Goal: Book appointment/travel/reservation

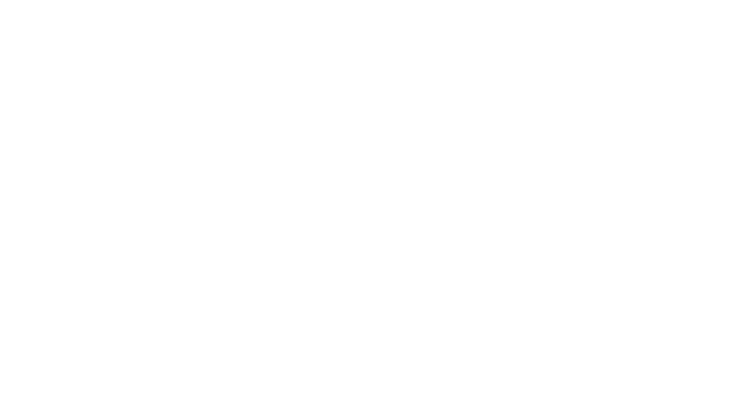
select select "**"
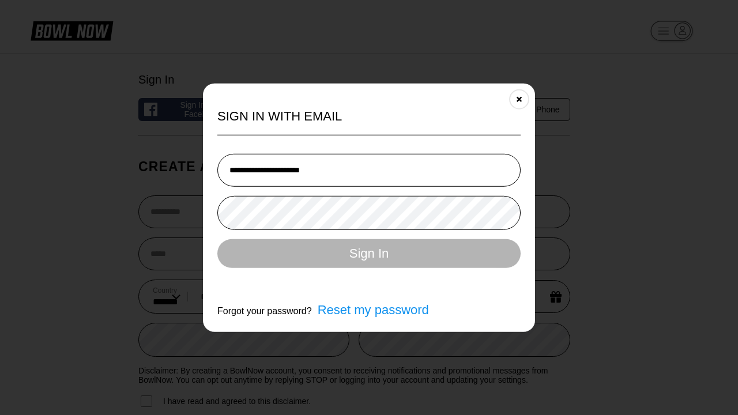
type input "**********"
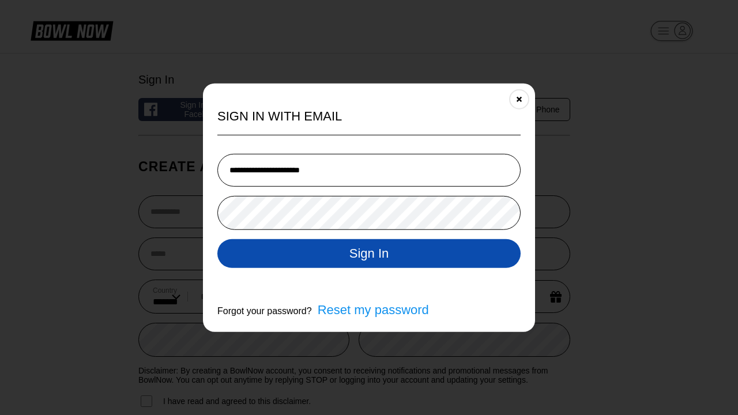
click at [369, 254] on button "Sign In" at bounding box center [368, 253] width 303 height 29
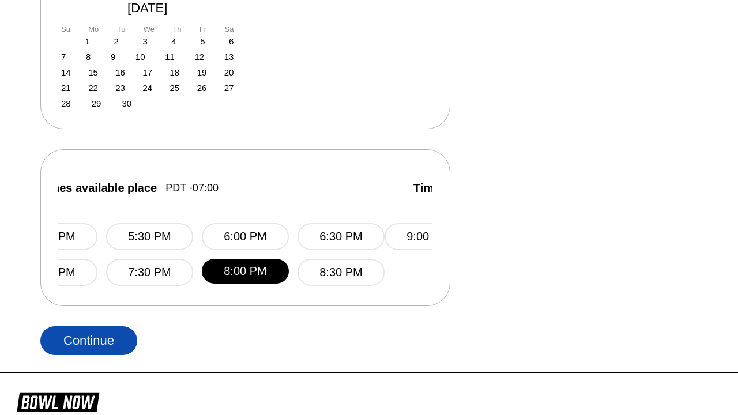
click at [89, 326] on button "Continue" at bounding box center [88, 340] width 97 height 29
